Goal: Find specific page/section: Find specific page/section

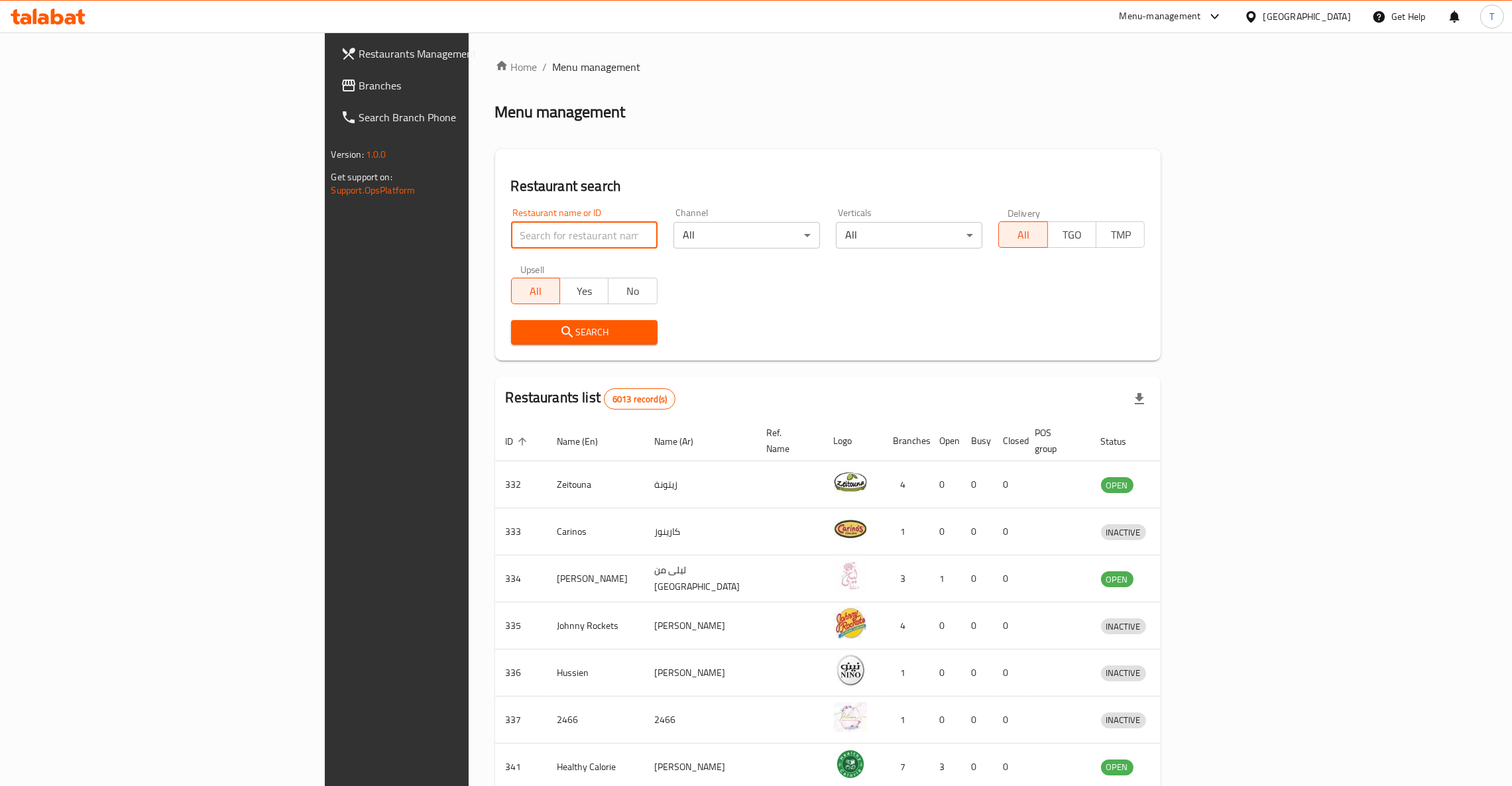
click at [511, 241] on input "search" at bounding box center [584, 235] width 146 height 26
type input "deboned"
click button "Search" at bounding box center [584, 332] width 146 height 24
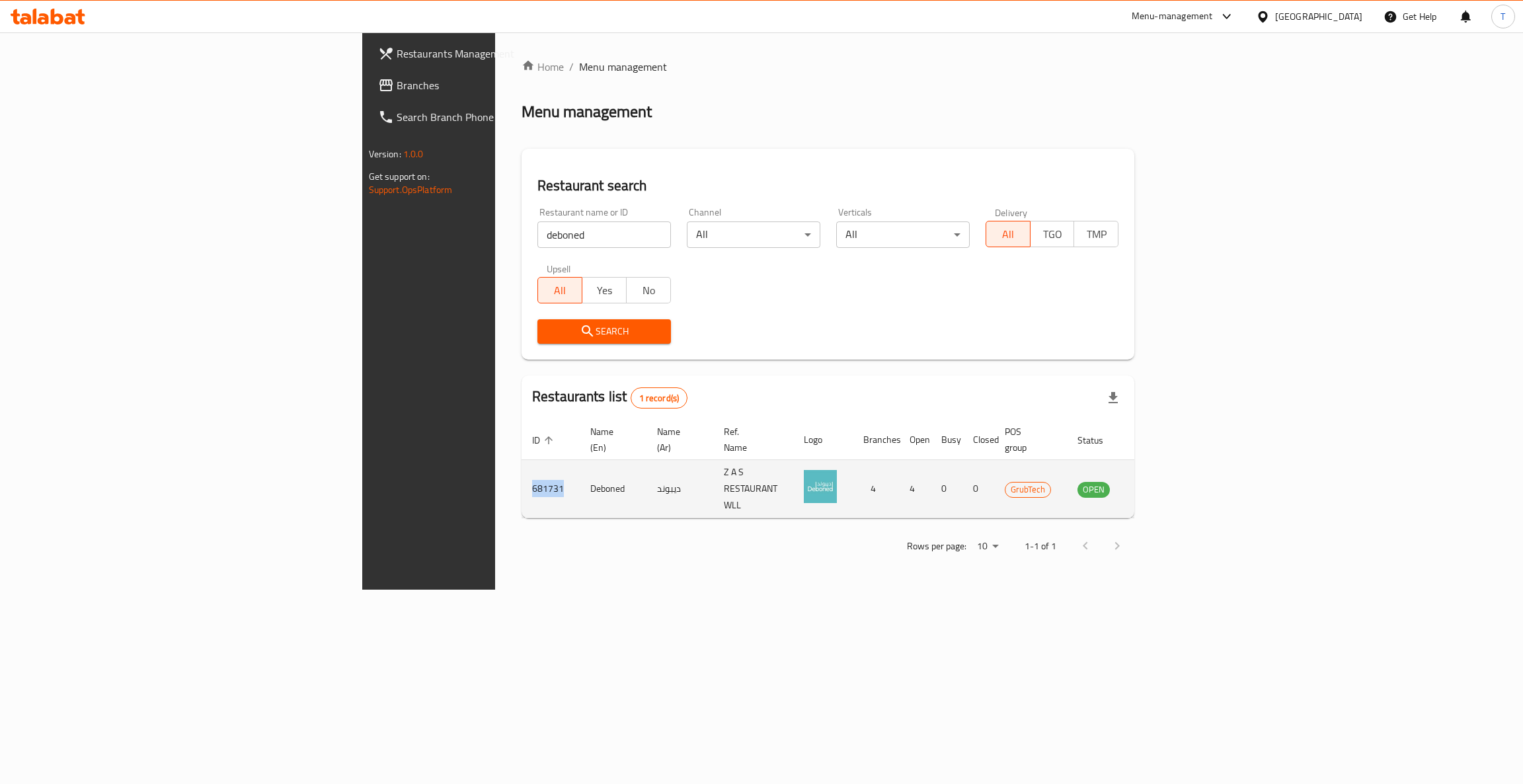
drag, startPoint x: 328, startPoint y: 470, endPoint x: 289, endPoint y: 472, distance: 39.1
click at [522, 472] on td "681731" at bounding box center [551, 489] width 58 height 58
copy td "681731"
click at [1162, 483] on icon "enhanced table" at bounding box center [1154, 489] width 15 height 12
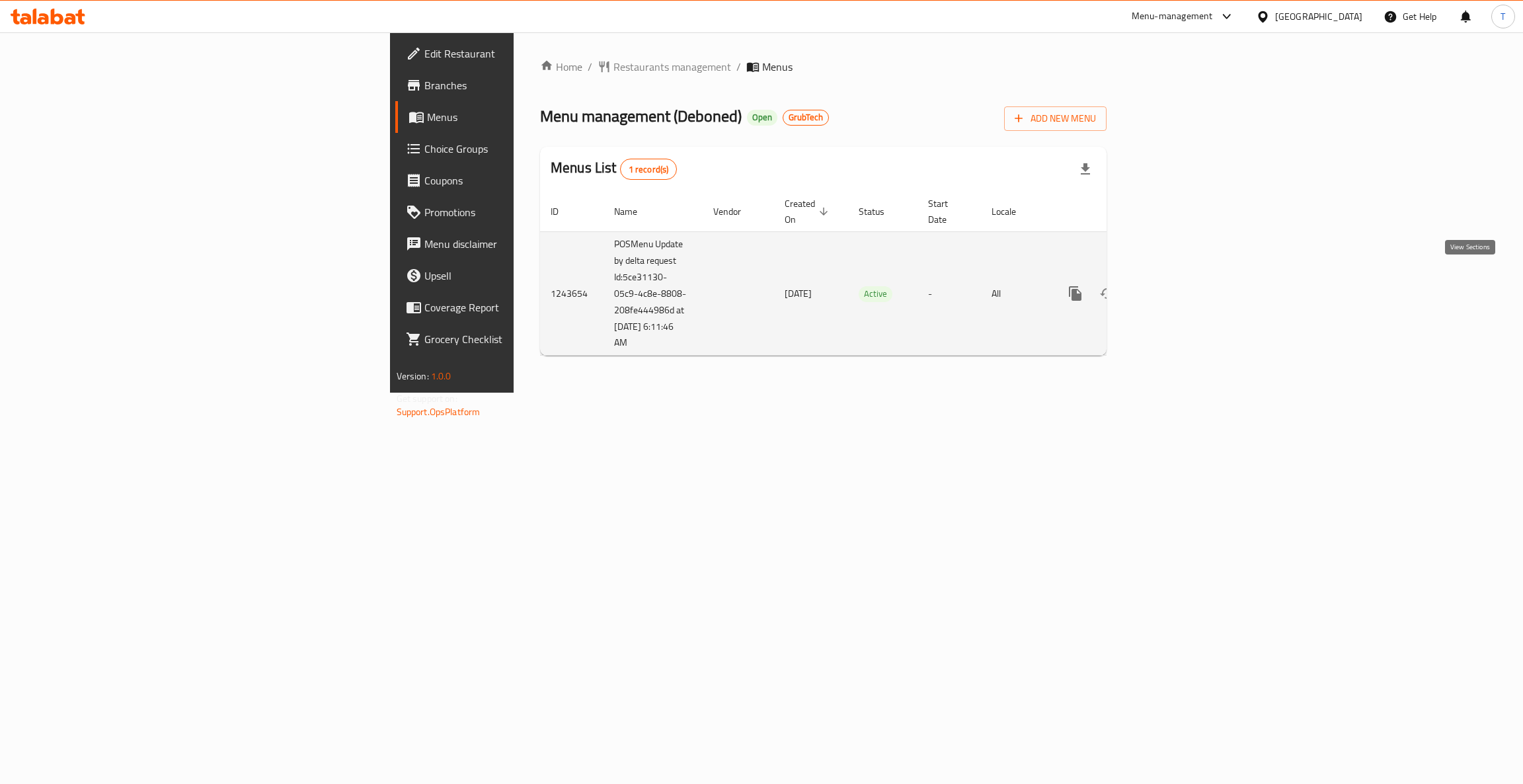
click at [1187, 277] on link "enhanced table" at bounding box center [1171, 293] width 32 height 32
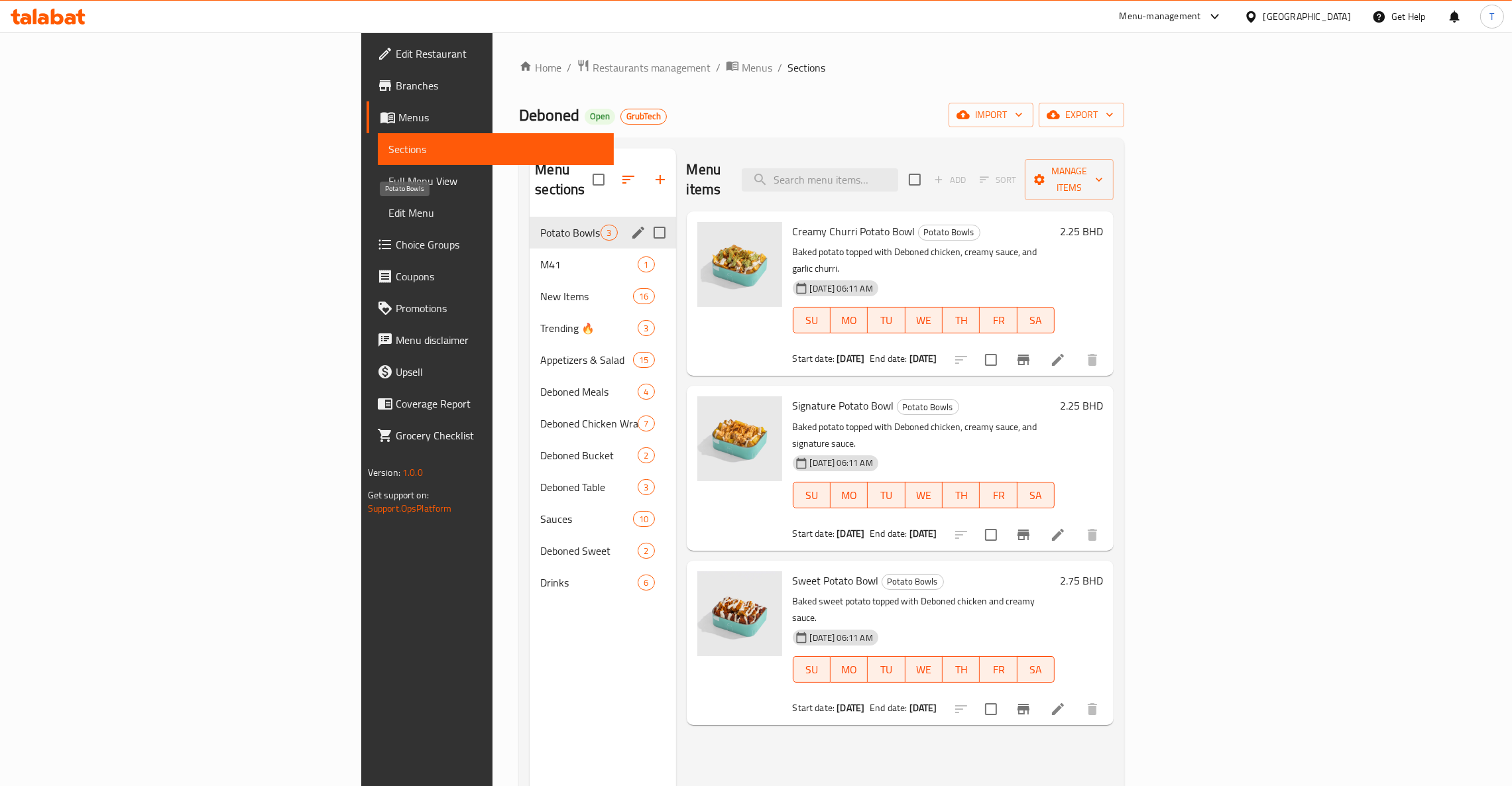
click at [540, 224] on span "Potato Bowls" at bounding box center [571, 232] width 60 height 16
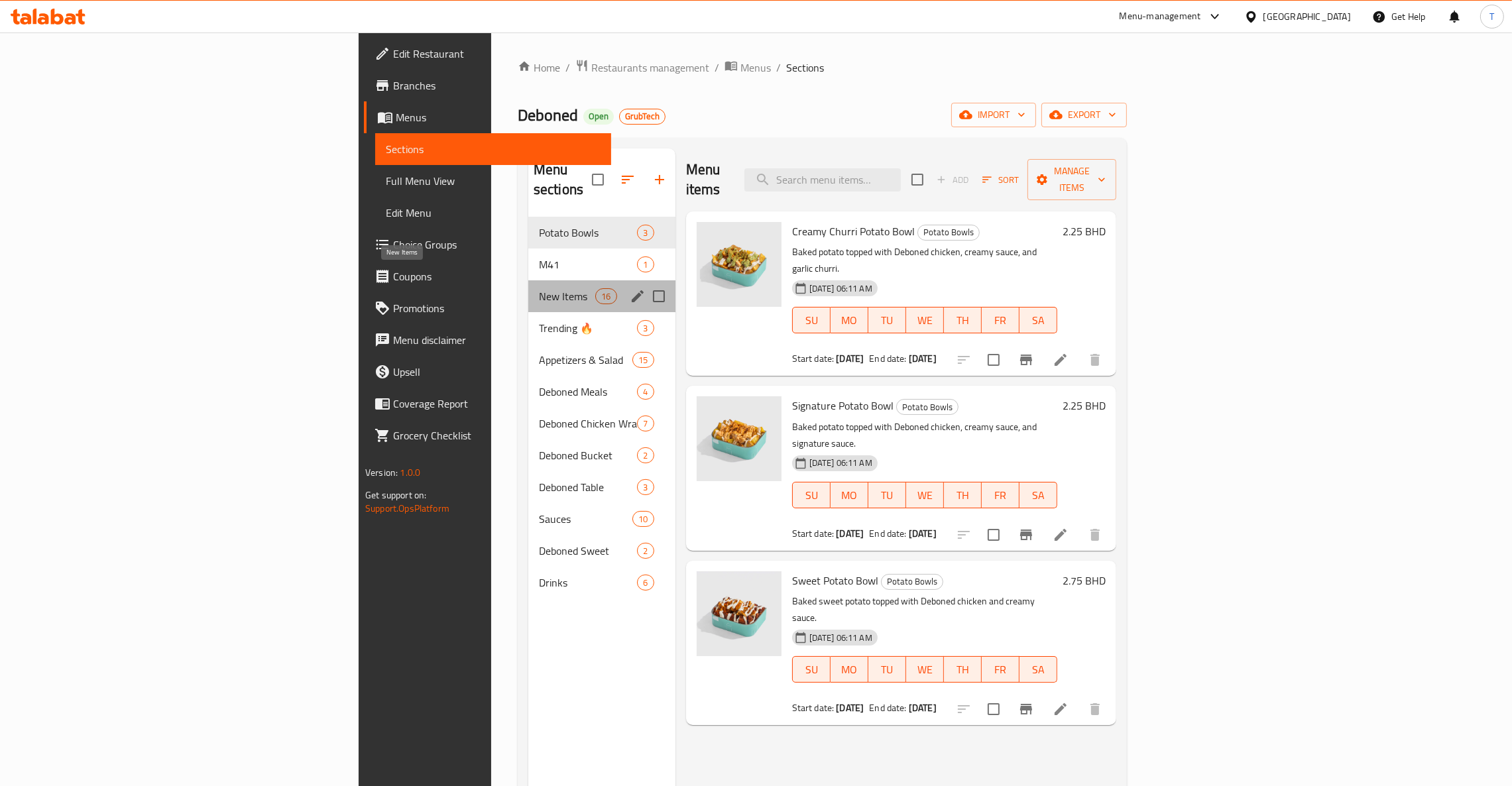
click at [538, 289] on span "New Items" at bounding box center [567, 296] width 57 height 16
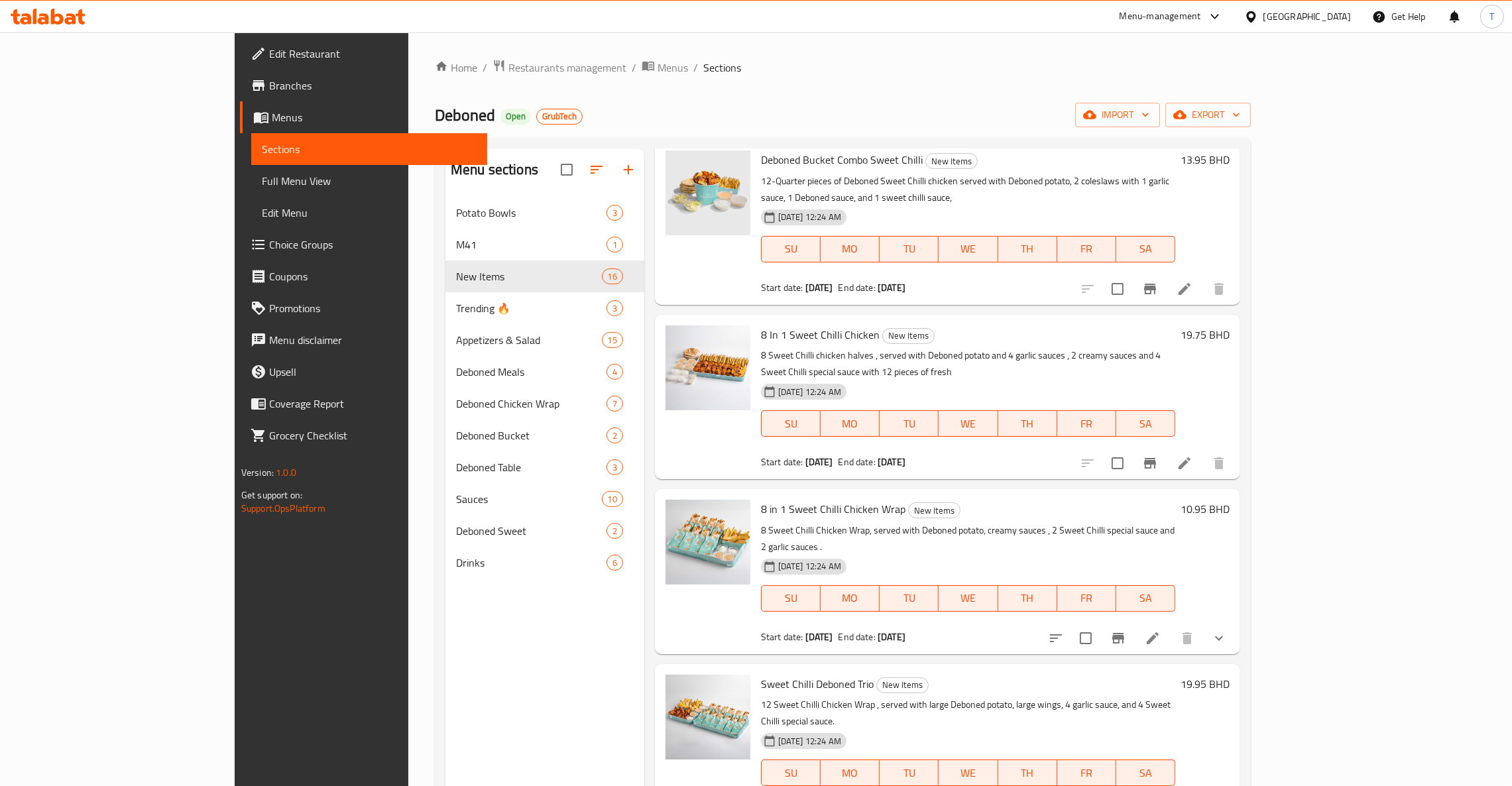
scroll to position [1192, 0]
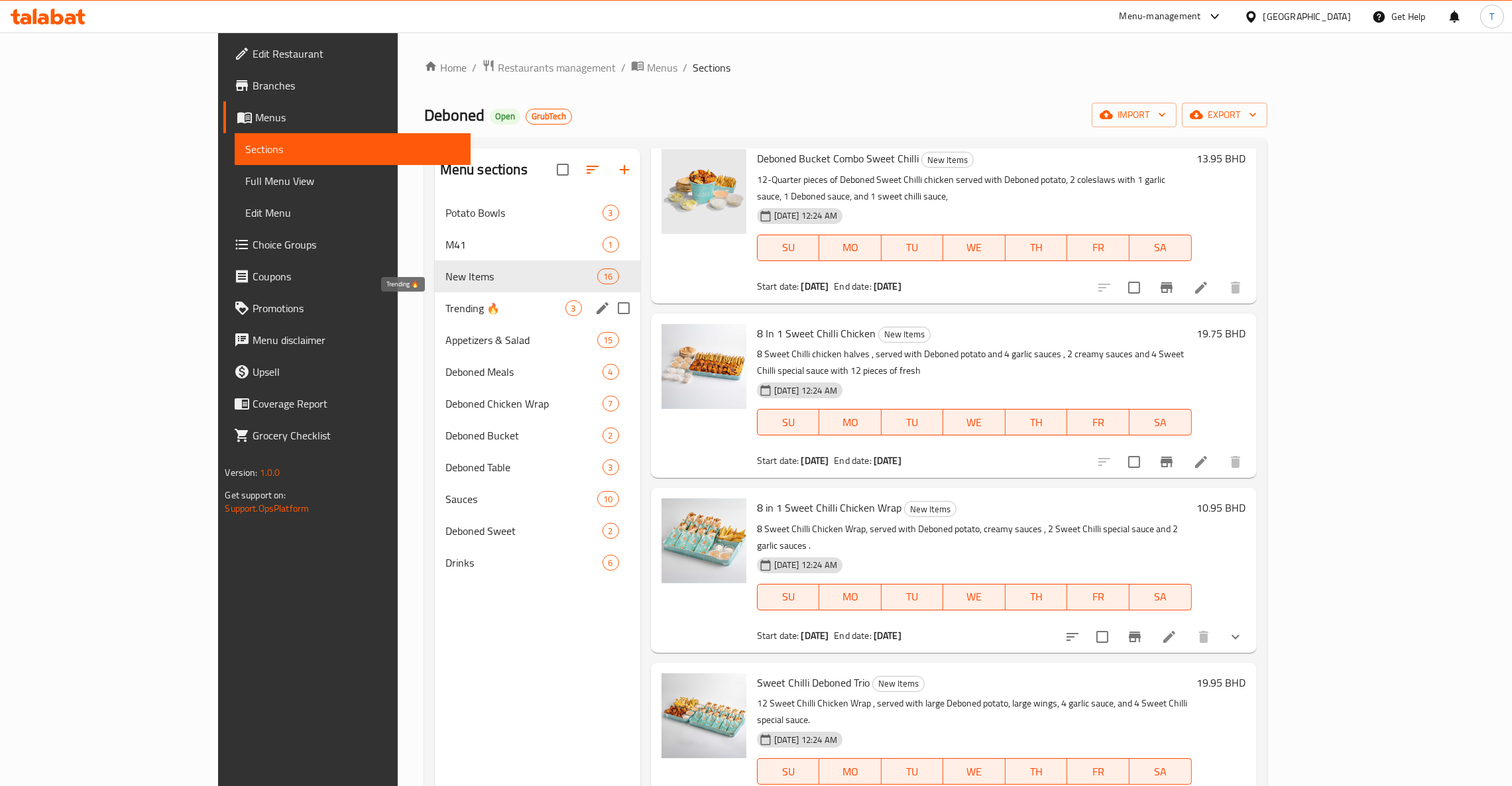
click at [446, 312] on span "Trending 🔥" at bounding box center [505, 308] width 120 height 16
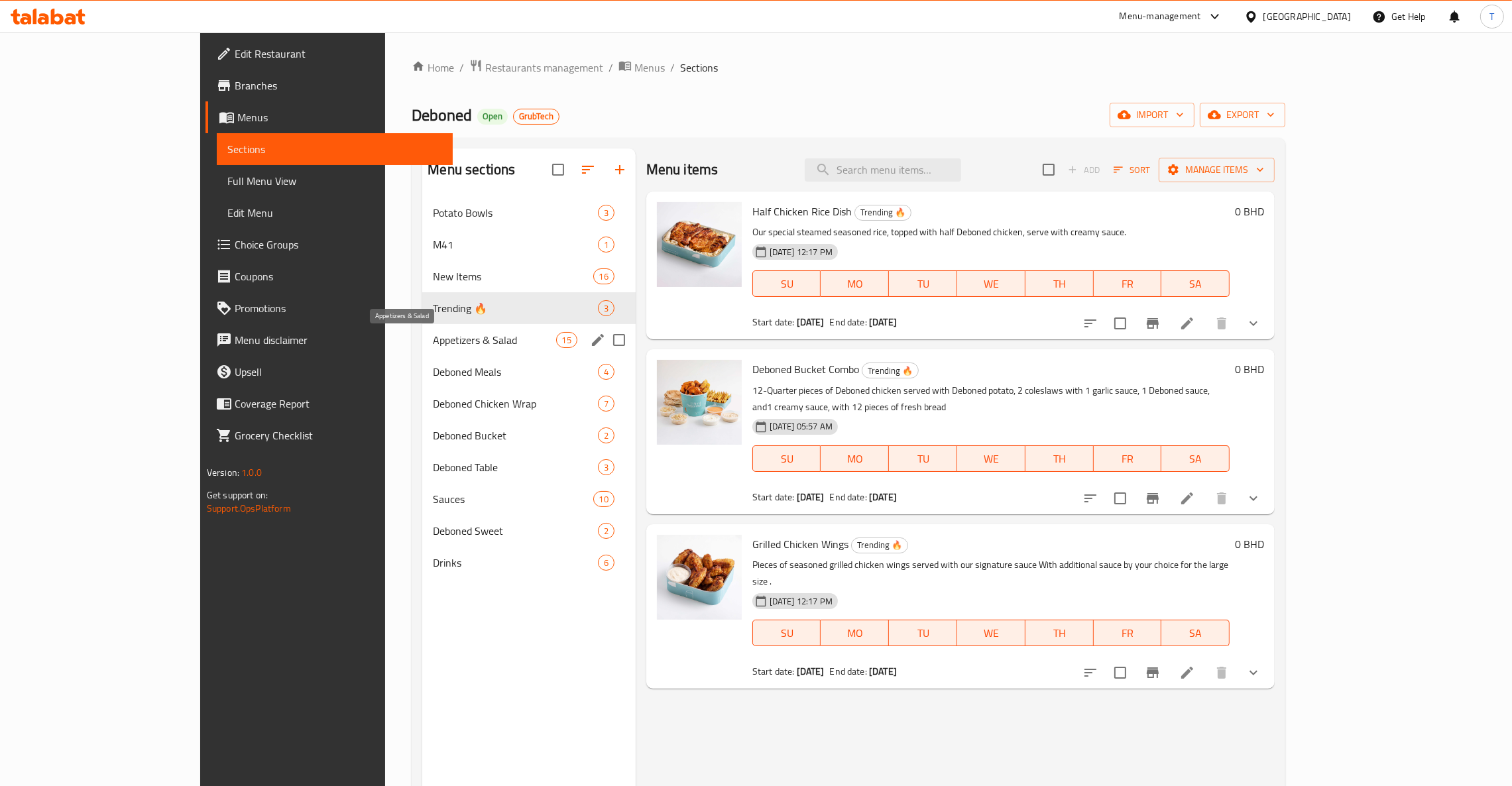
click at [433, 334] on span "Appetizers & Salad" at bounding box center [495, 339] width 123 height 16
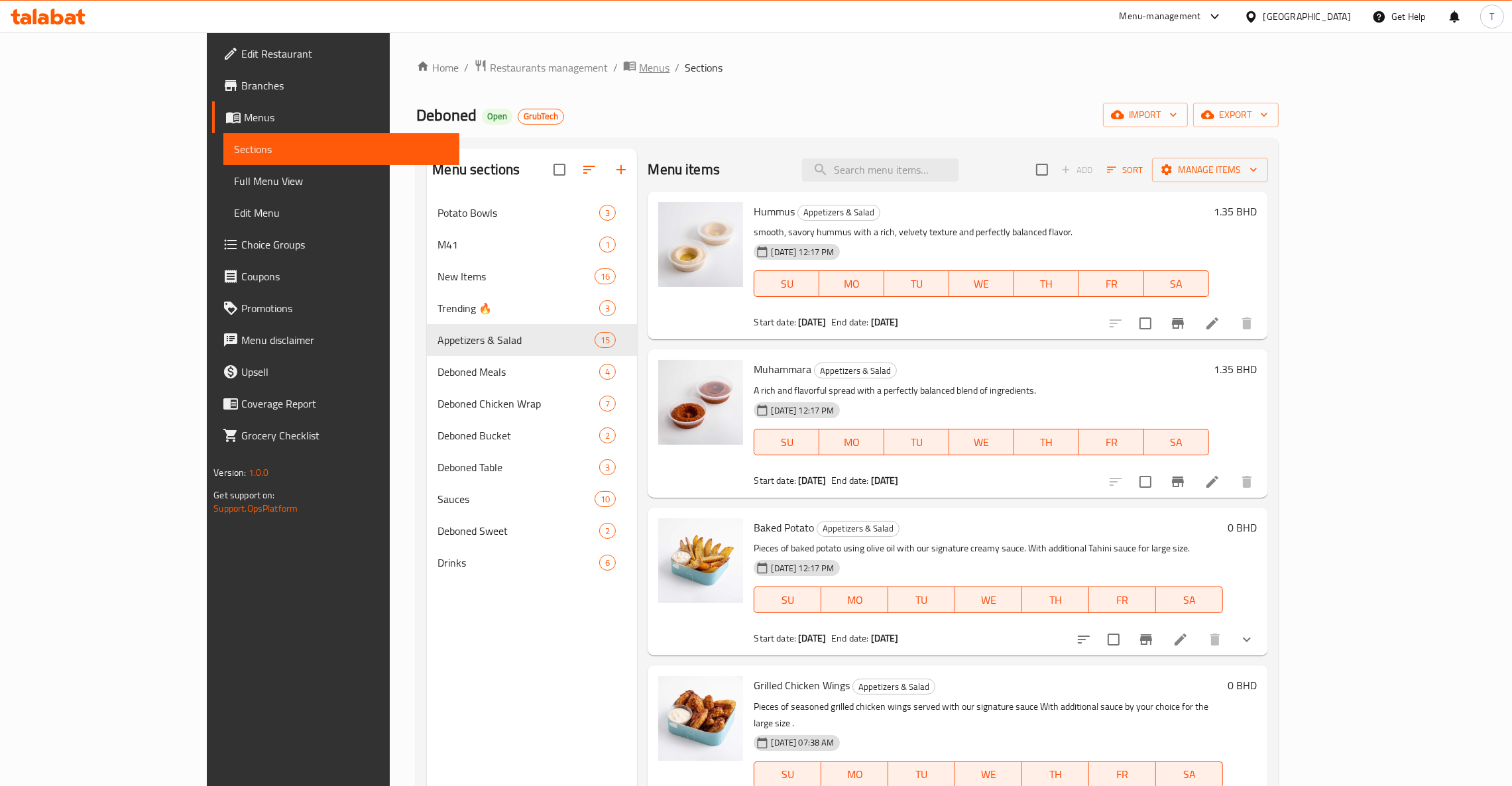
click at [639, 70] on span "Menus" at bounding box center [654, 67] width 30 height 16
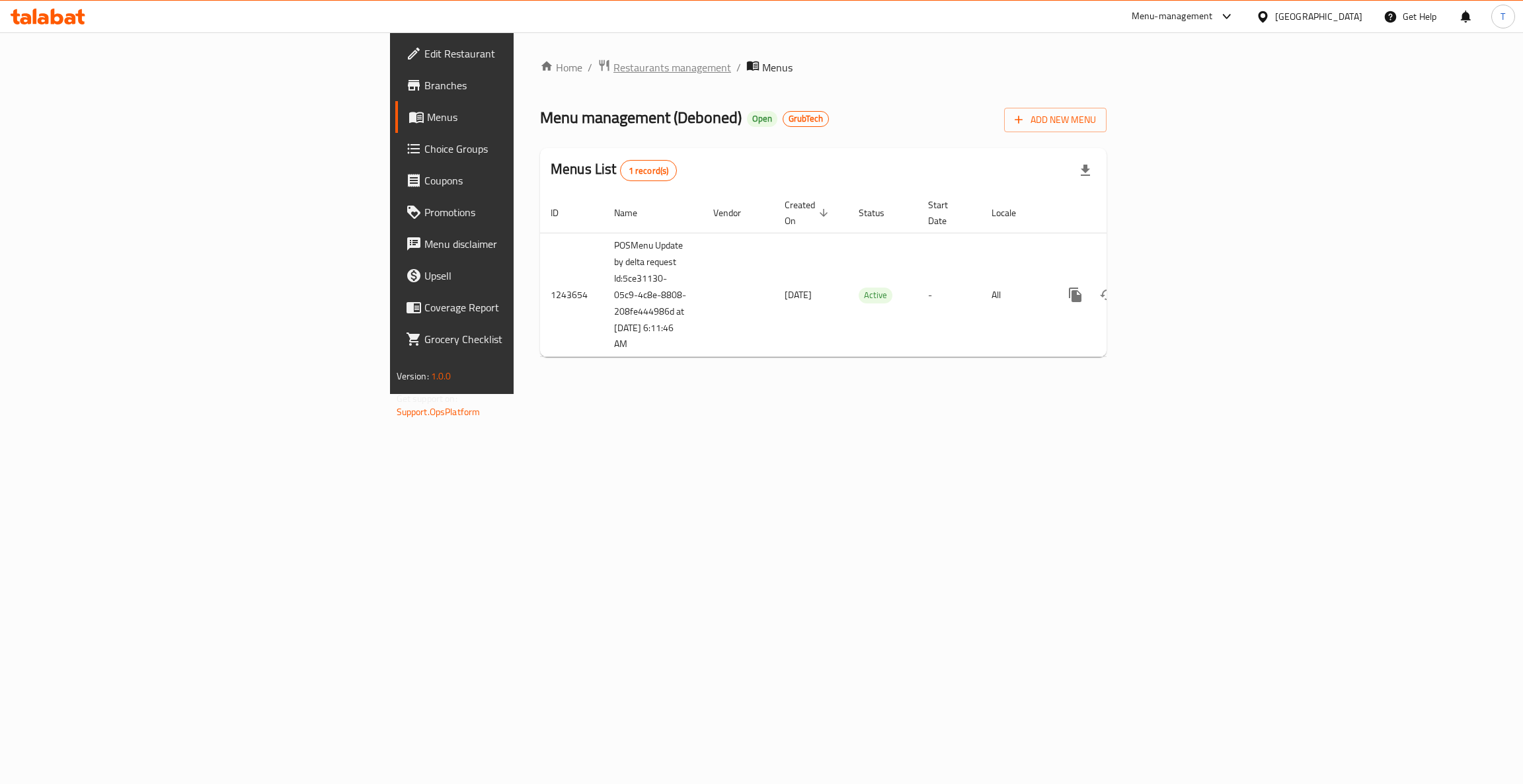
click at [614, 75] on span "Restaurants management" at bounding box center [672, 67] width 118 height 16
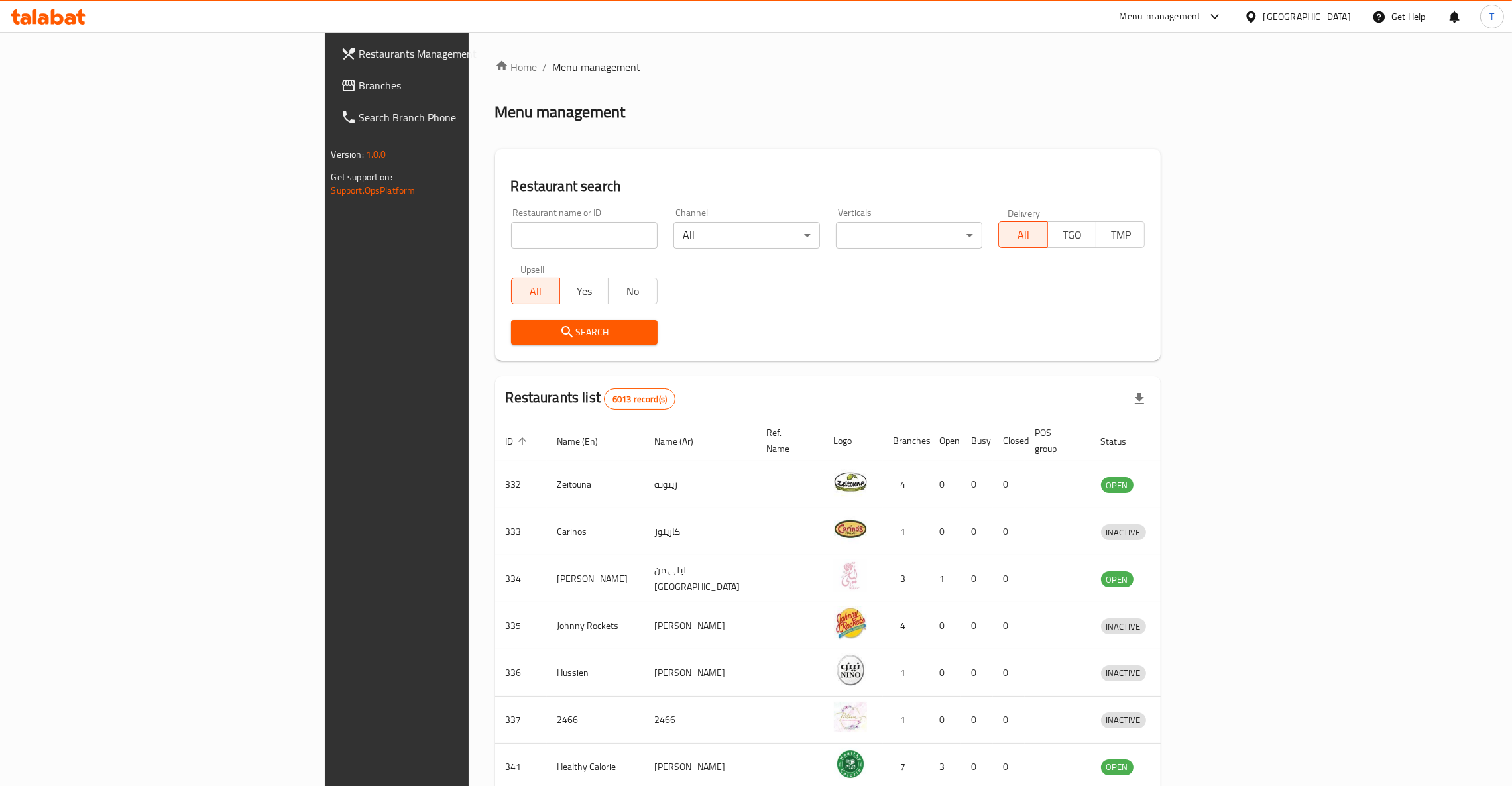
click at [511, 236] on input "search" at bounding box center [584, 235] width 146 height 26
type input "deboned"
click button "Search" at bounding box center [584, 332] width 146 height 24
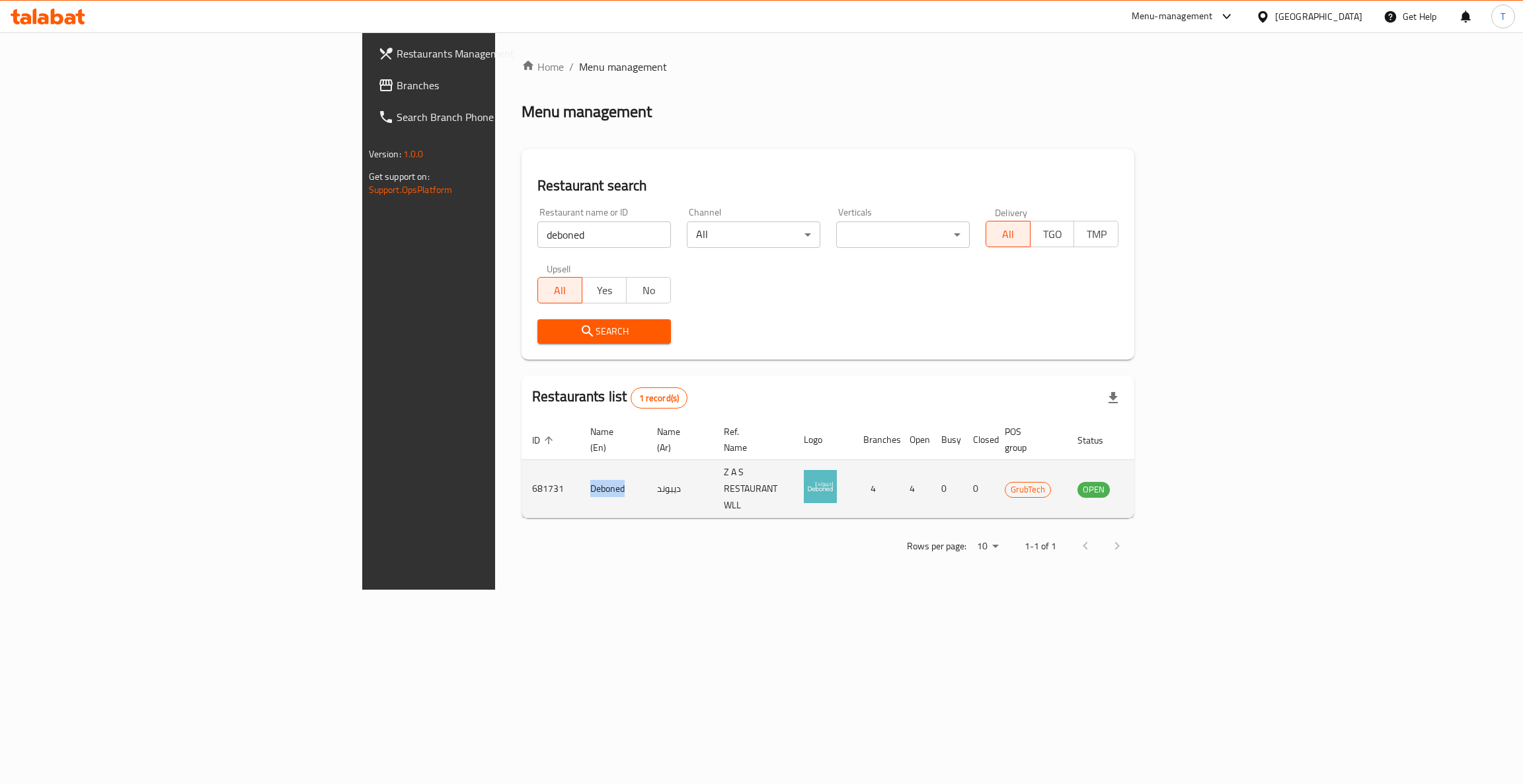
drag, startPoint x: 389, startPoint y: 470, endPoint x: 351, endPoint y: 476, distance: 38.5
click at [580, 476] on td "Deboned" at bounding box center [613, 489] width 67 height 58
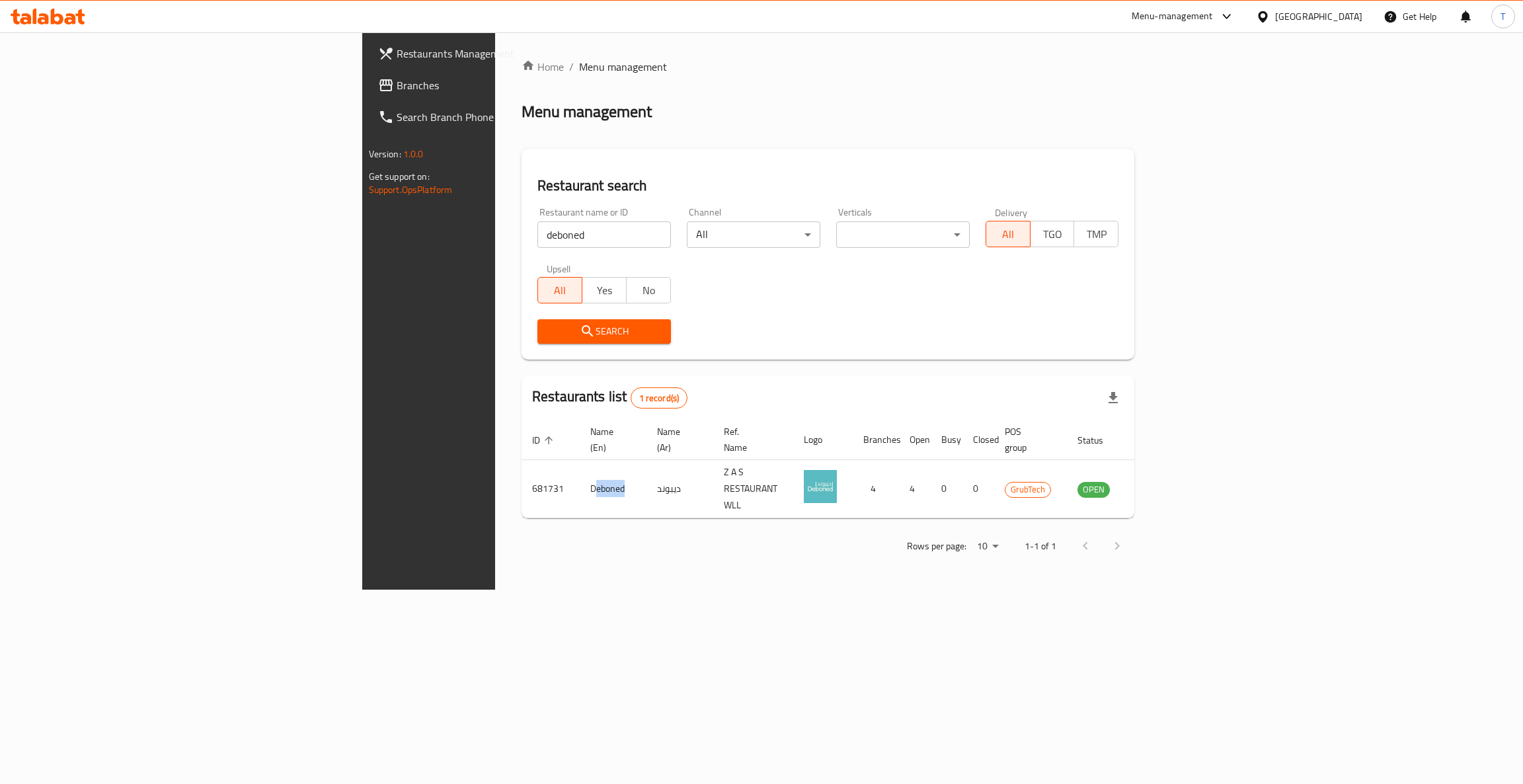
copy td "eboned"
click at [775, 589] on div "Home / Menu management Menu management Restaurant search Restaurant name or ID …" at bounding box center [828, 310] width 666 height 557
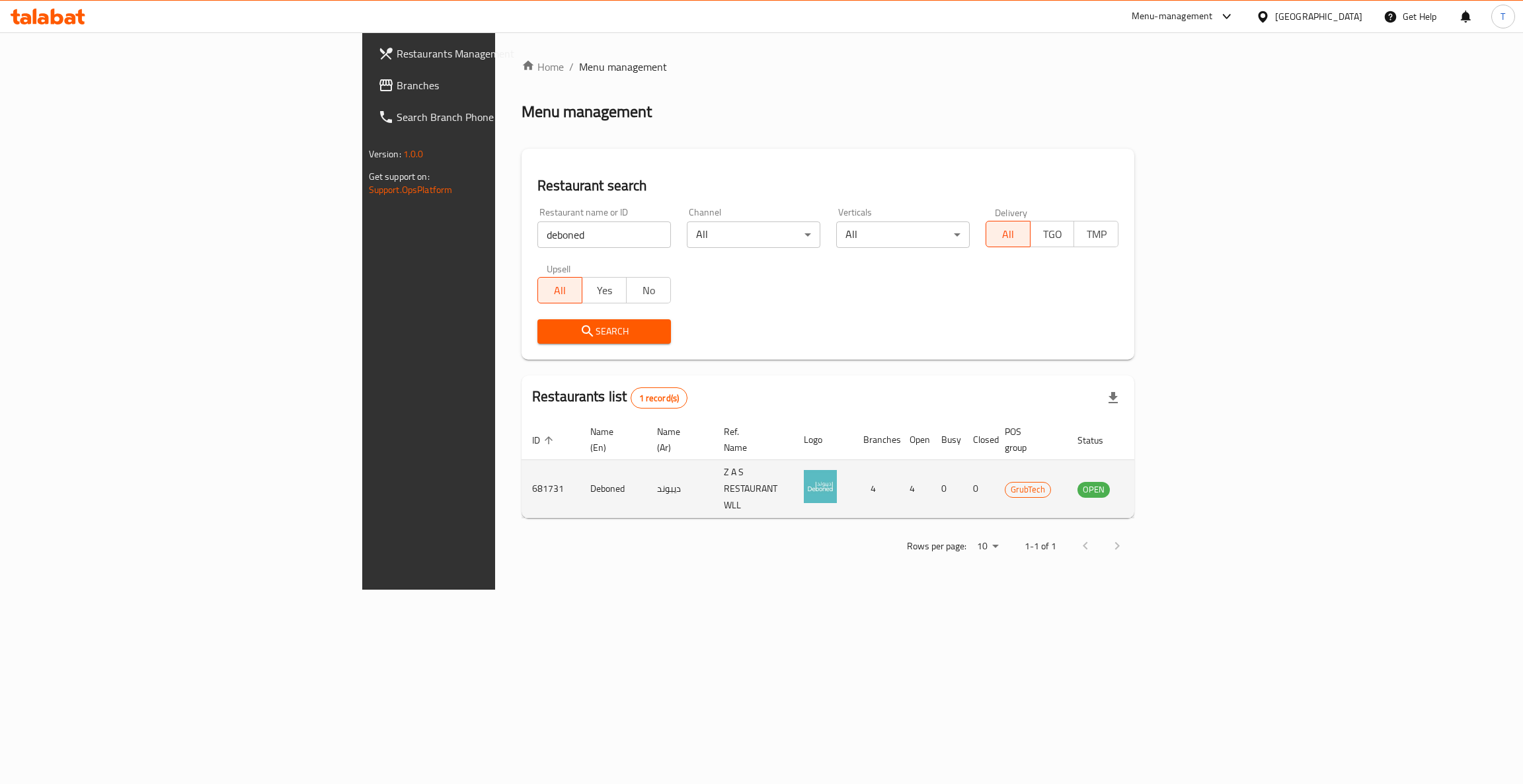
drag, startPoint x: 316, startPoint y: 478, endPoint x: 328, endPoint y: 472, distance: 13.4
click at [522, 475] on td "681731" at bounding box center [551, 489] width 58 height 58
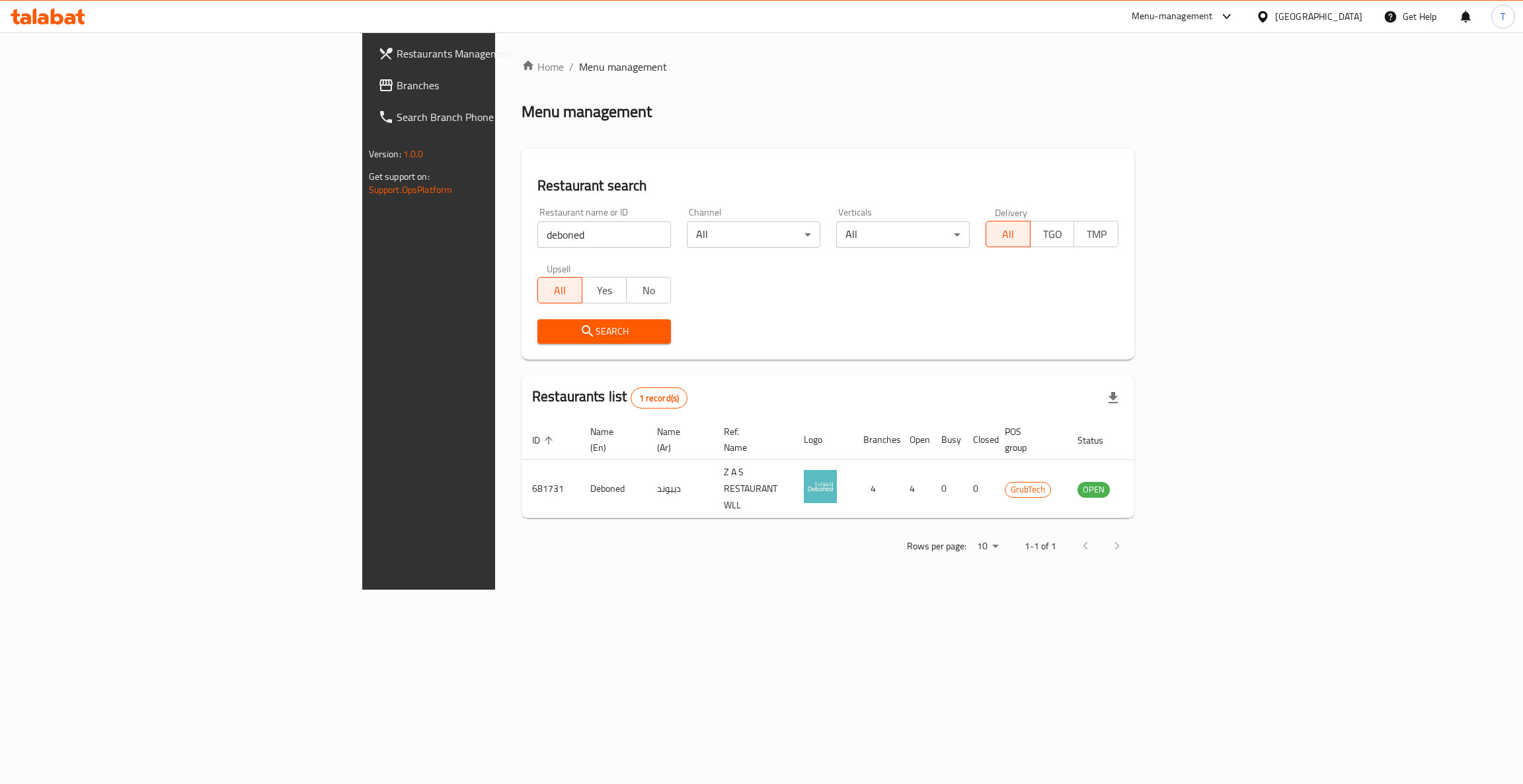
click at [522, 501] on div "Home / Menu management Menu management Restaurant search Restaurant name or ID …" at bounding box center [828, 310] width 613 height 504
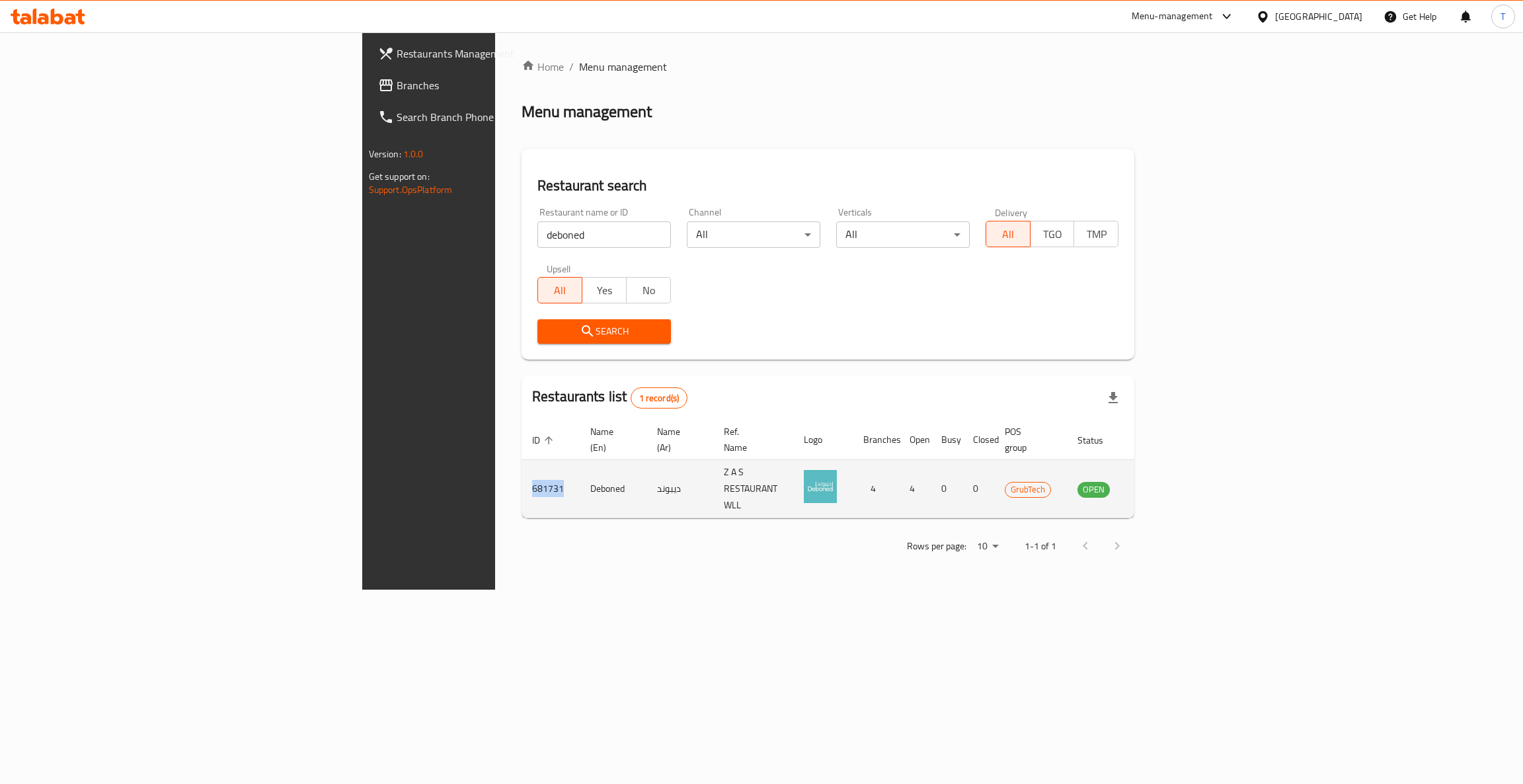
drag, startPoint x: 325, startPoint y: 474, endPoint x: 288, endPoint y: 479, distance: 37.3
click at [522, 479] on td "681731" at bounding box center [551, 489] width 58 height 58
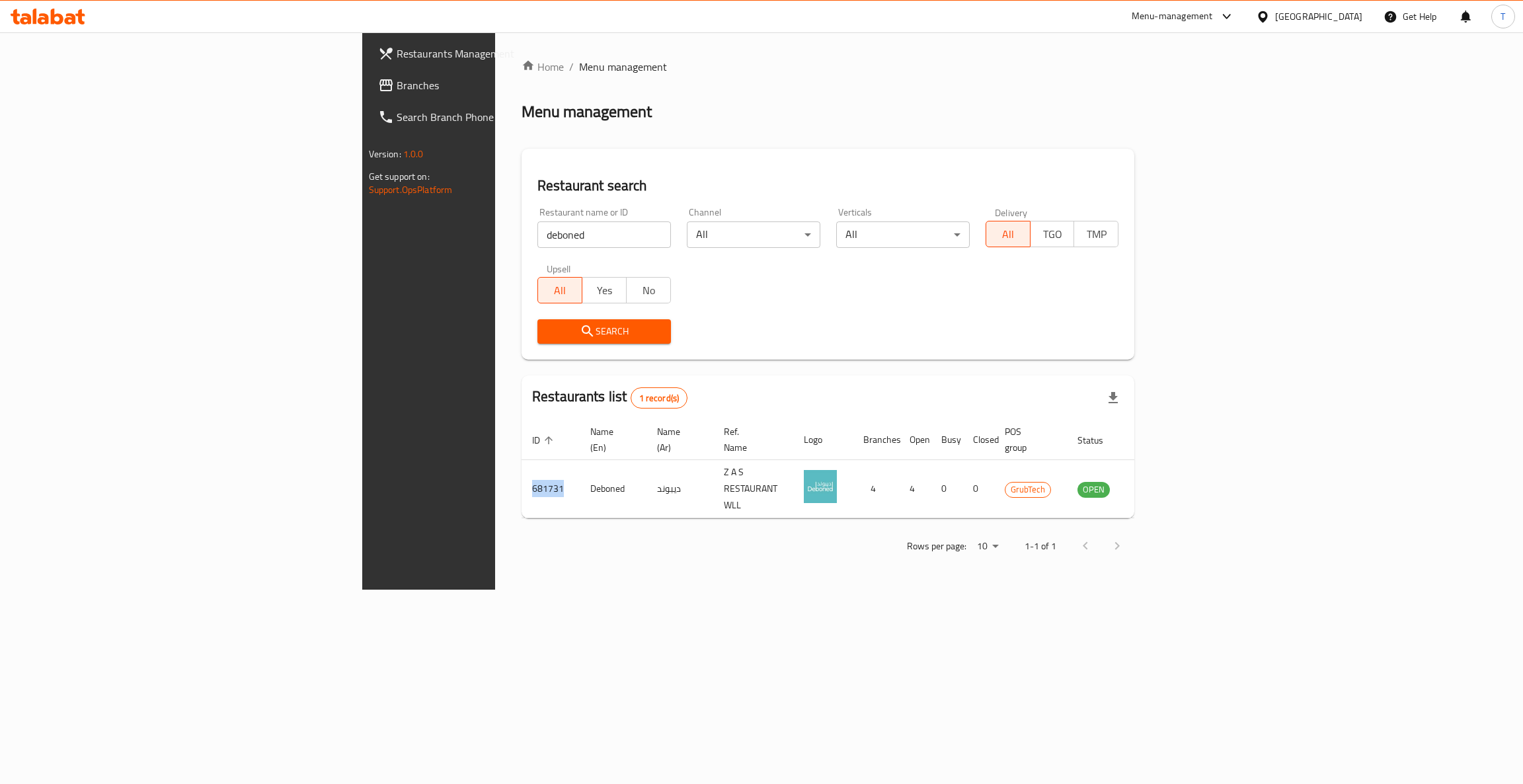
copy td "681731"
click at [1213, 18] on div "Menu-management" at bounding box center [1173, 17] width 82 height 16
click at [1162, 89] on div "Agent Campaigns Center" at bounding box center [1154, 89] width 100 height 15
